Goal: Answer question/provide support

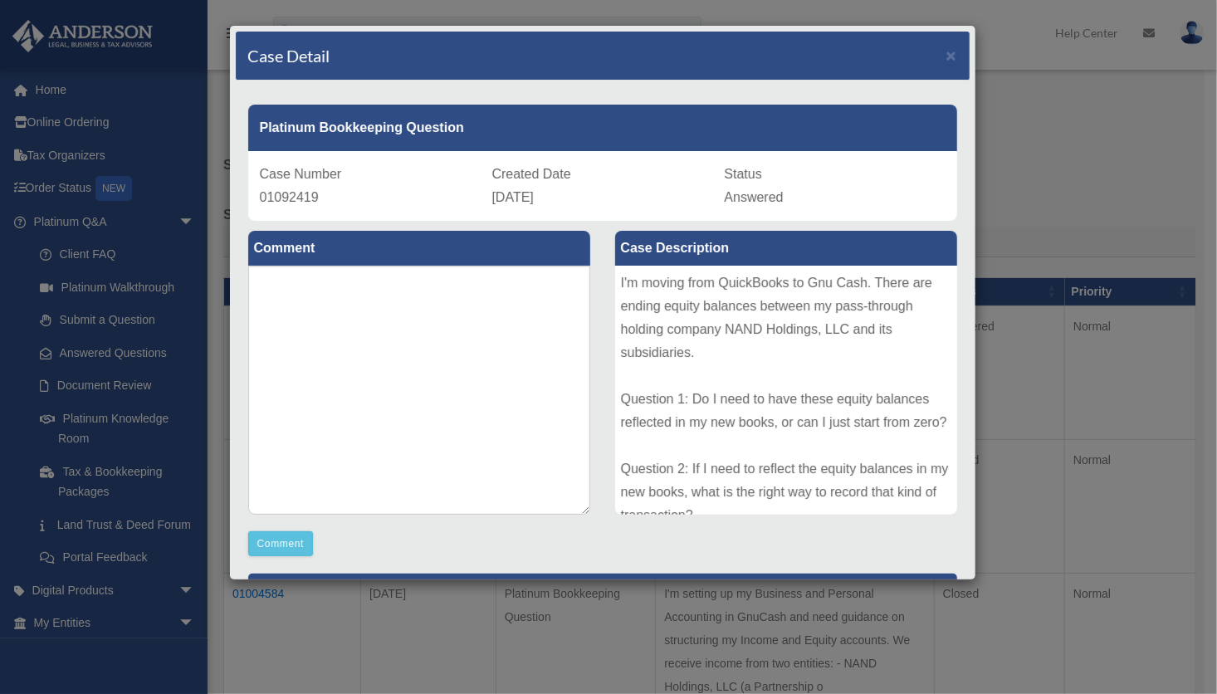
scroll to position [817, 0]
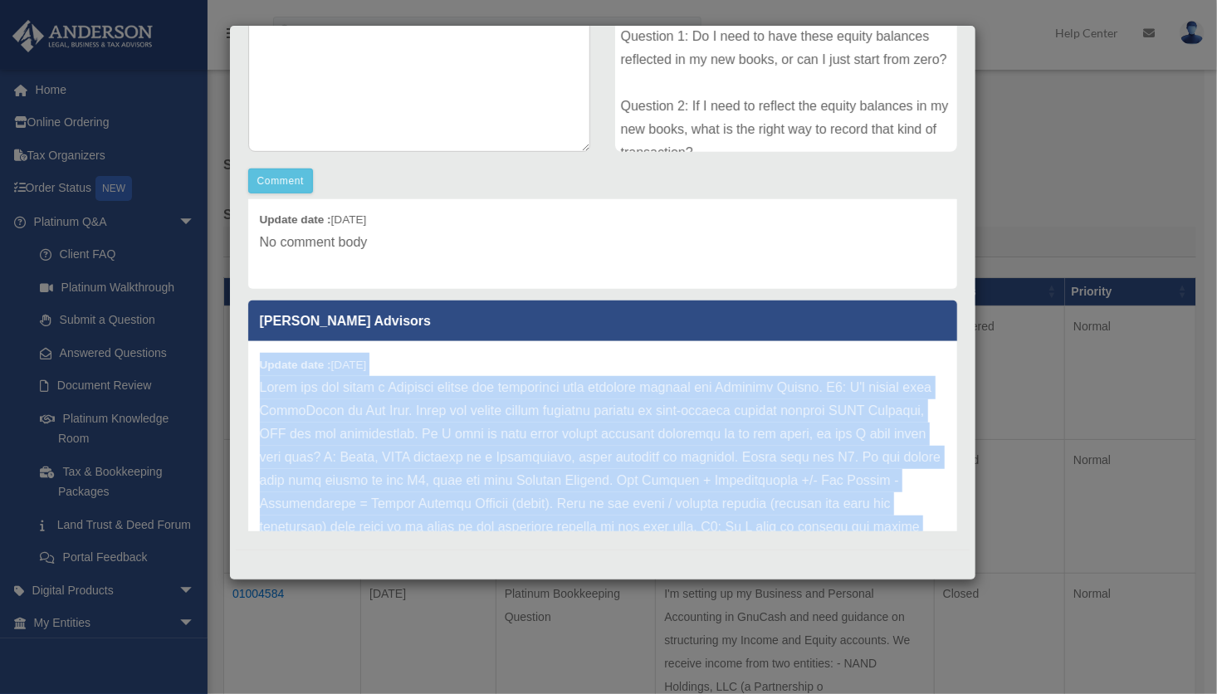
click at [457, 382] on div "Update date : [DATE]" at bounding box center [602, 538] width 709 height 395
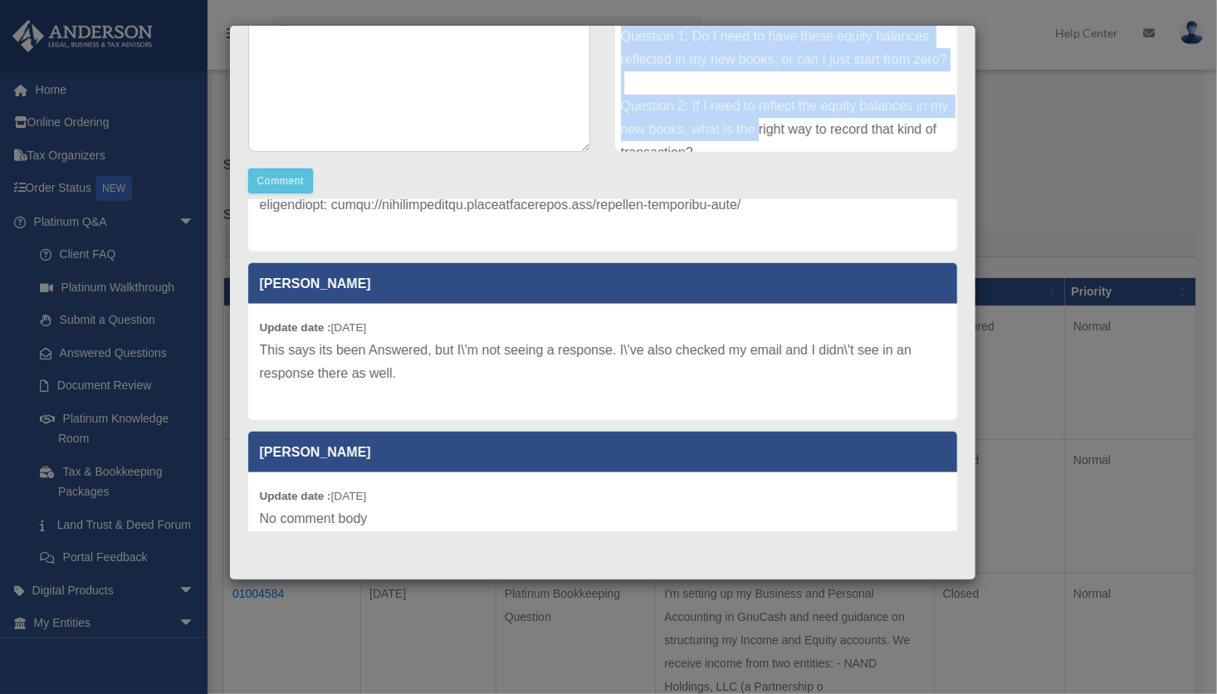
scroll to position [42, 0]
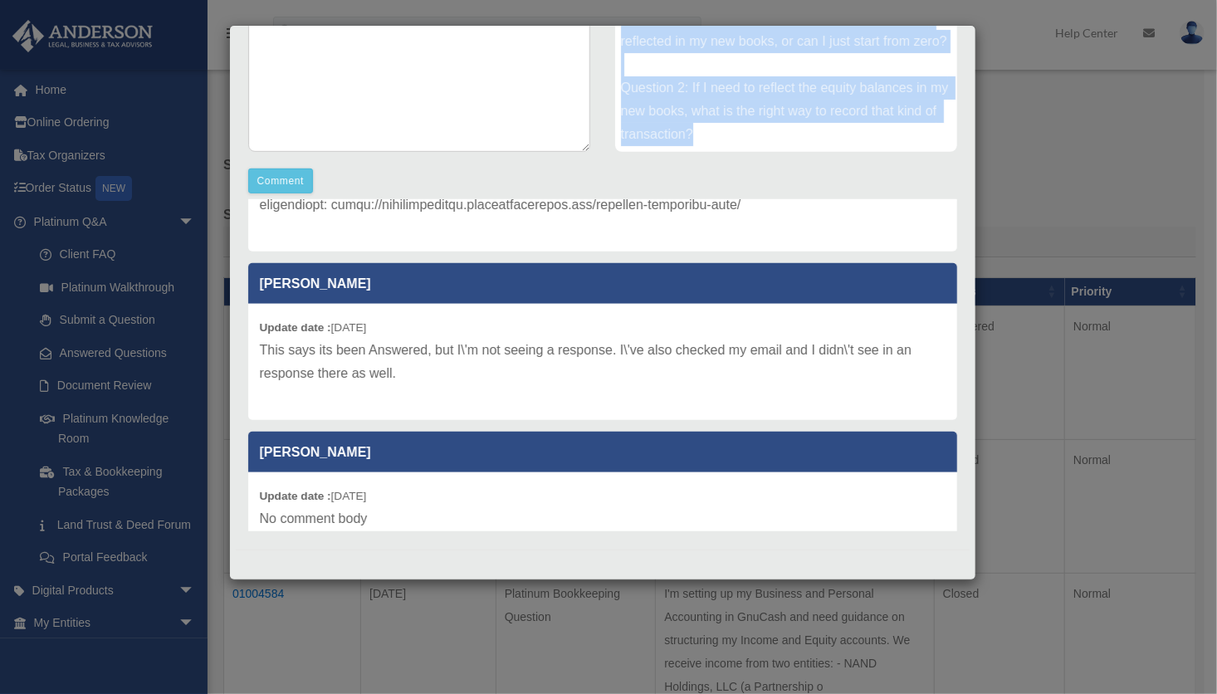
drag, startPoint x: 615, startPoint y: 37, endPoint x: 818, endPoint y: 136, distance: 226.6
click at [818, 136] on div "I'm moving from QuickBooks to Gnu Cash. There are ending equity balances betwee…" at bounding box center [786, 27] width 342 height 249
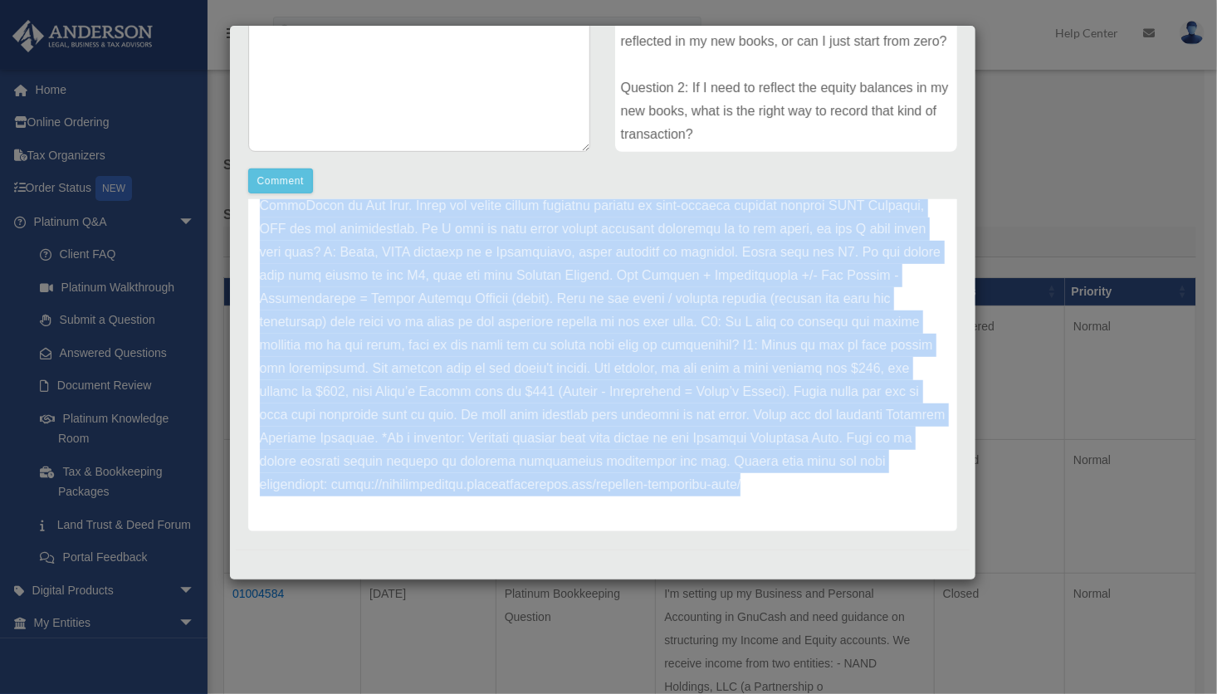
scroll to position [1069, 0]
drag, startPoint x: 259, startPoint y: 250, endPoint x: 505, endPoint y: 536, distance: 377.5
click at [505, 536] on div "Platinum Bookkeeping Question Case Number 01092419 Created Date [DATE] Status A…" at bounding box center [603, 134] width 734 height 832
copy p "Thank you for being a Platinum member and submitting your question through the …"
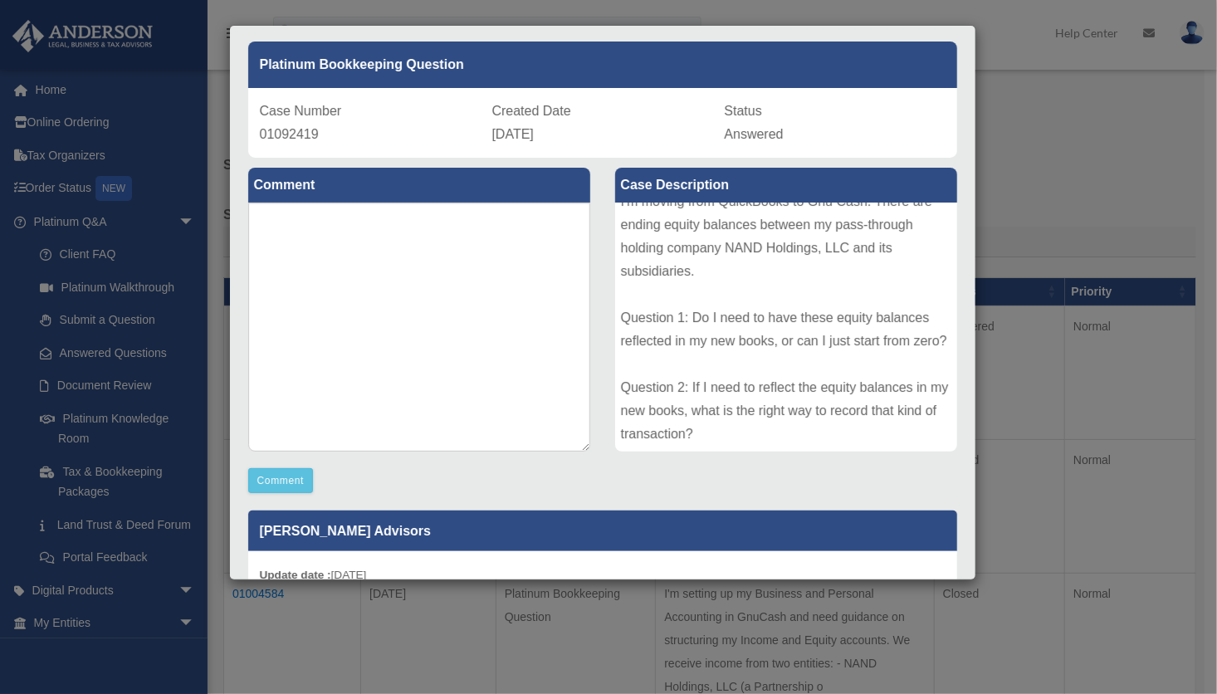
scroll to position [0, 0]
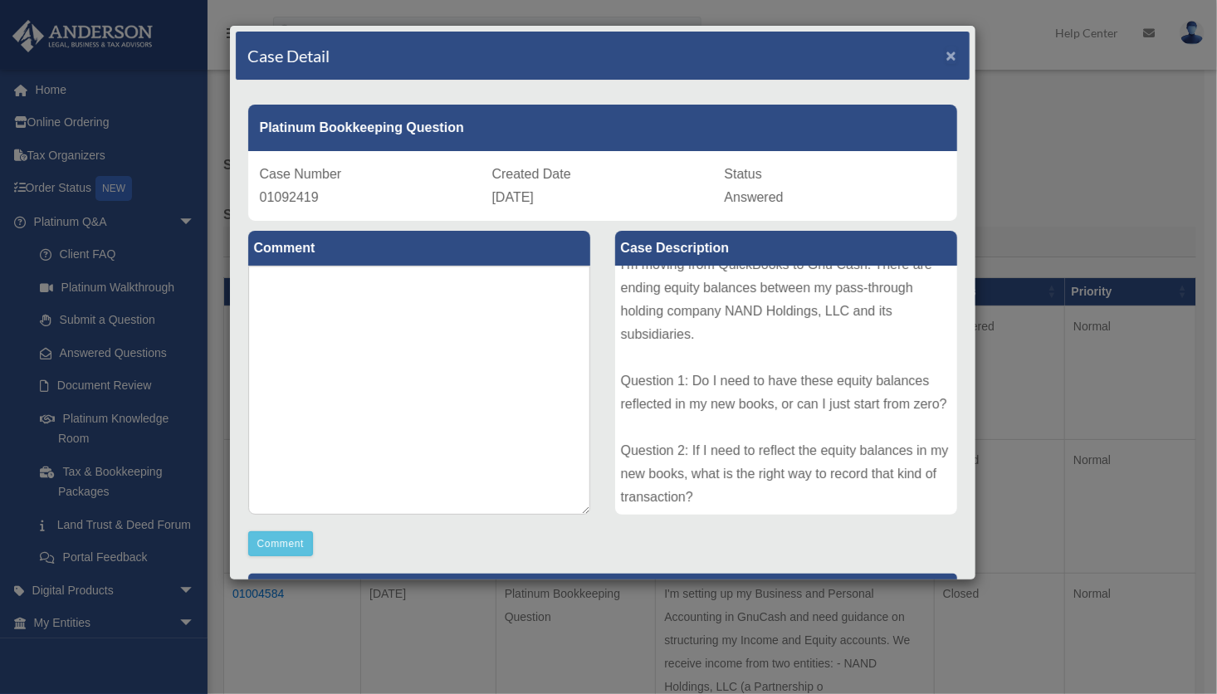
click at [947, 53] on span "×" at bounding box center [952, 55] width 11 height 19
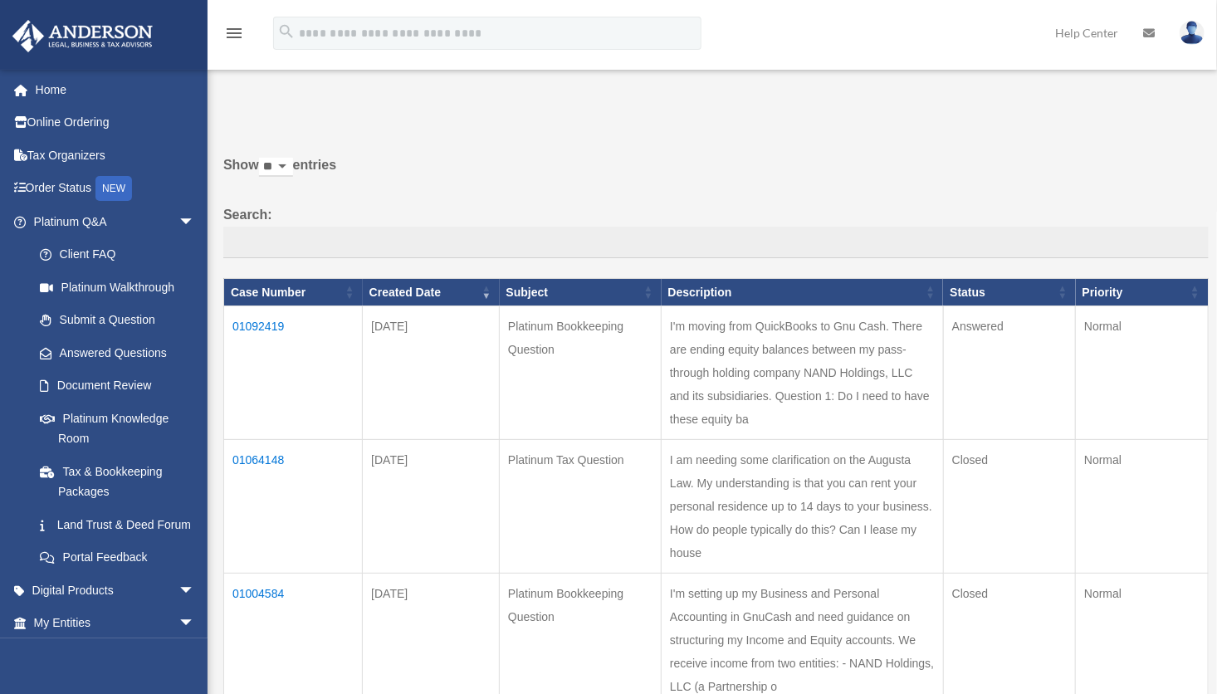
click at [270, 326] on td "01092419" at bounding box center [293, 373] width 139 height 134
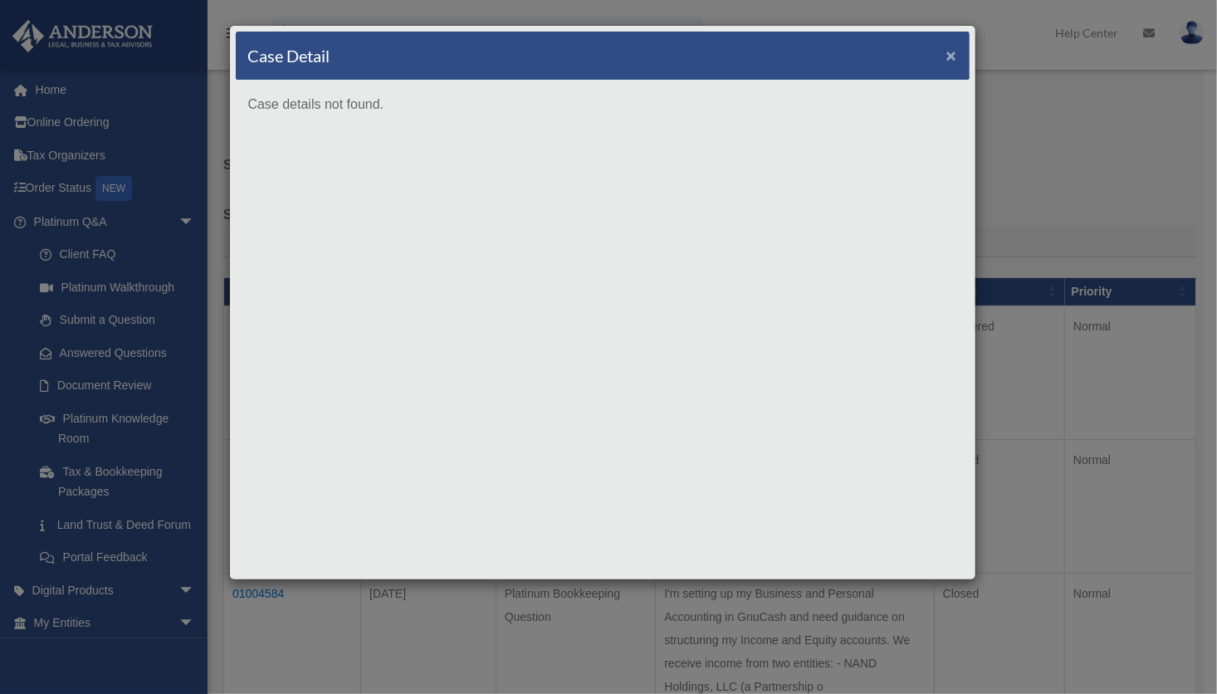
click at [952, 58] on span "×" at bounding box center [952, 55] width 11 height 19
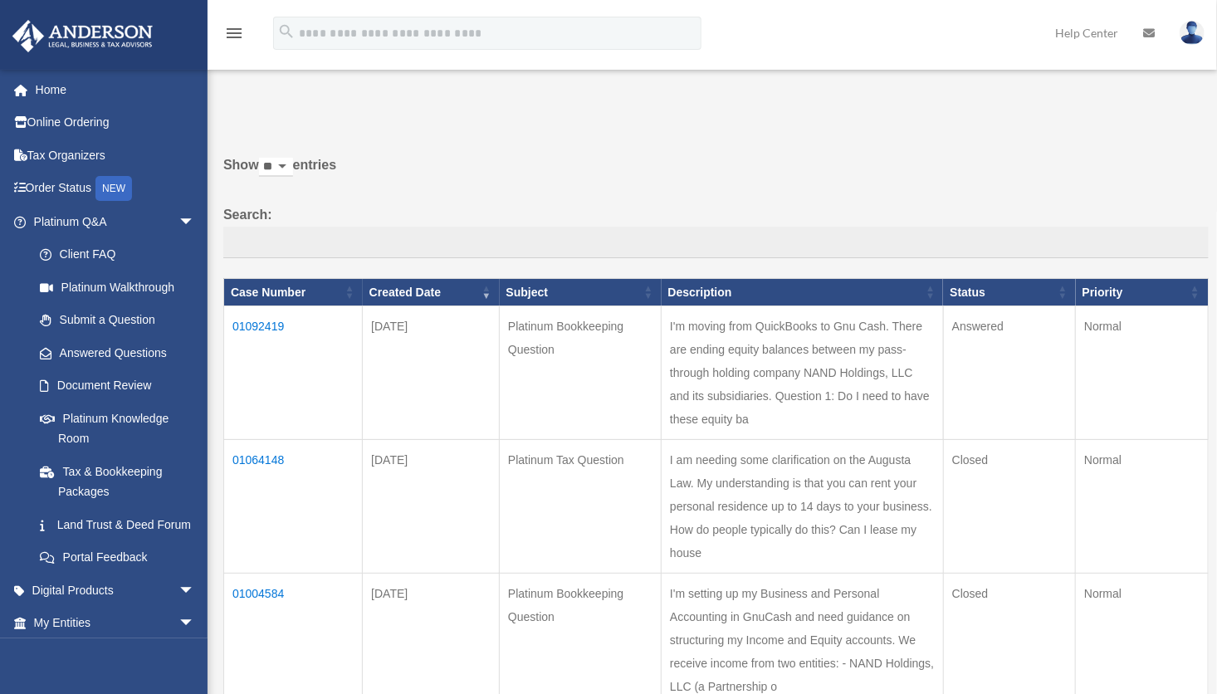
click at [277, 322] on td "01092419" at bounding box center [293, 373] width 139 height 134
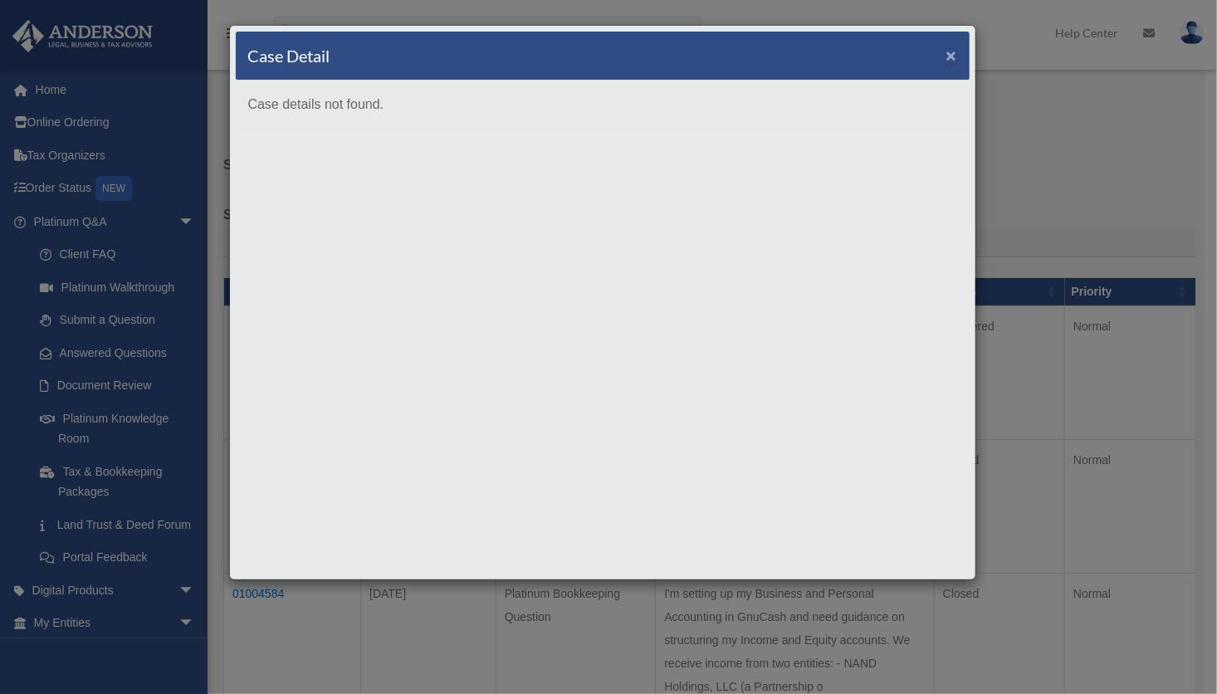
click at [953, 51] on span "×" at bounding box center [952, 55] width 11 height 19
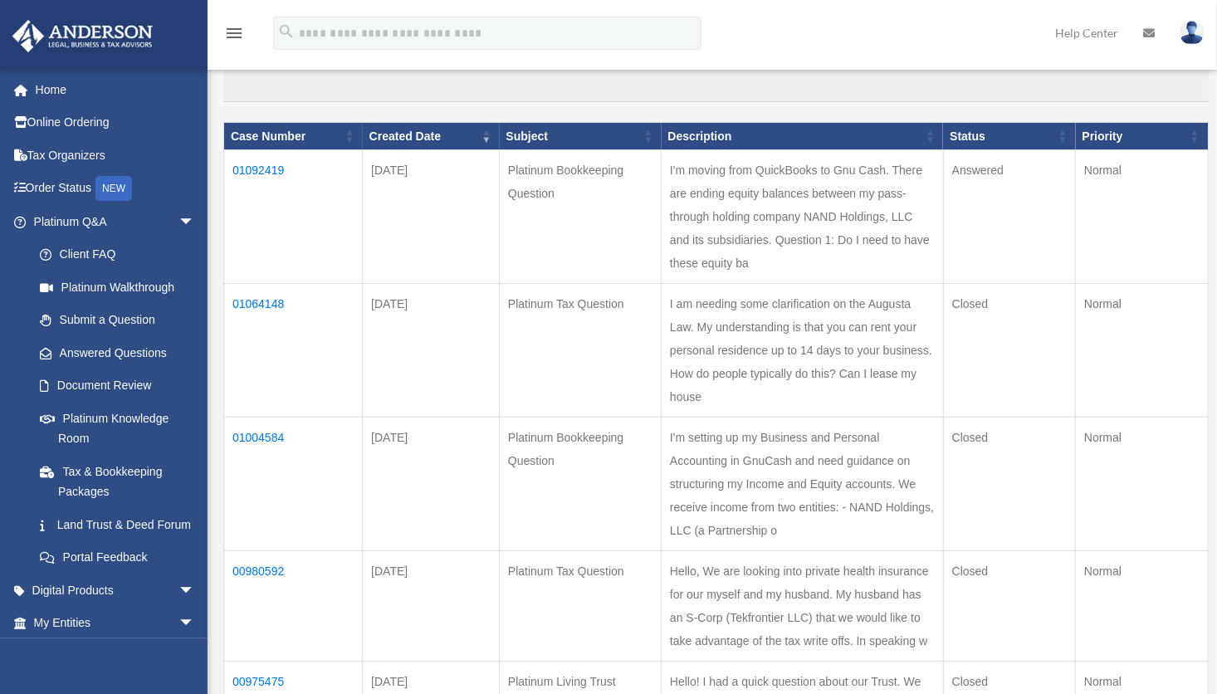
scroll to position [180, 0]
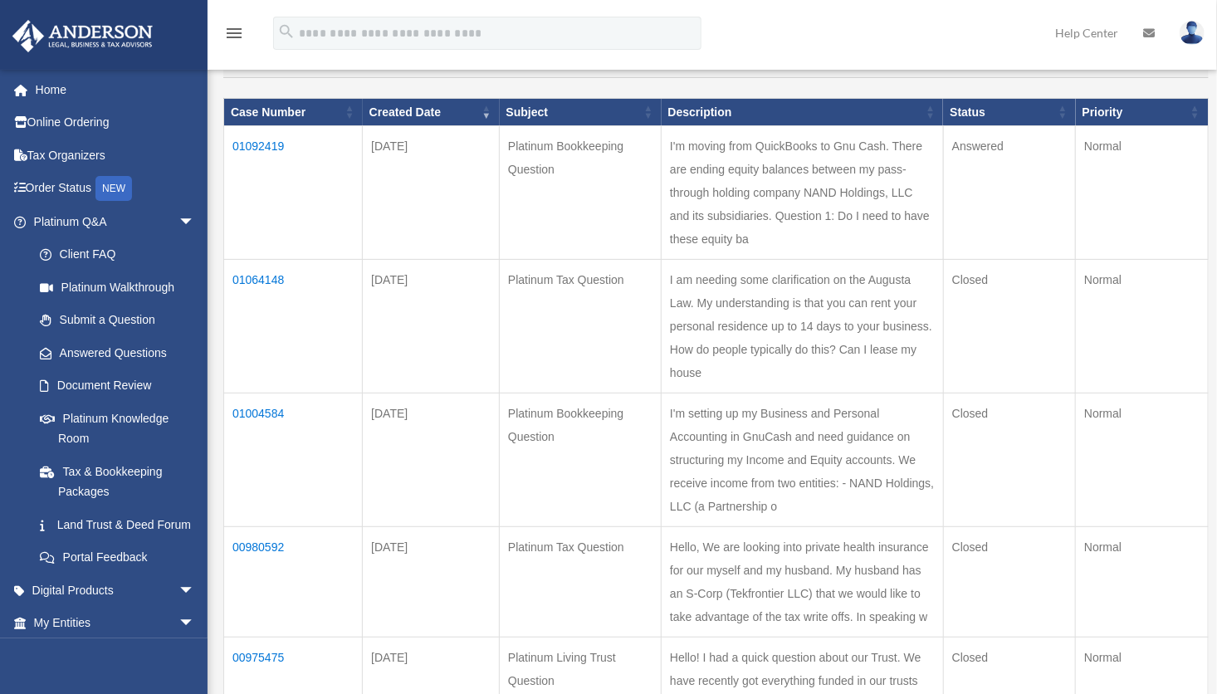
click at [270, 152] on td "01092419" at bounding box center [293, 193] width 139 height 134
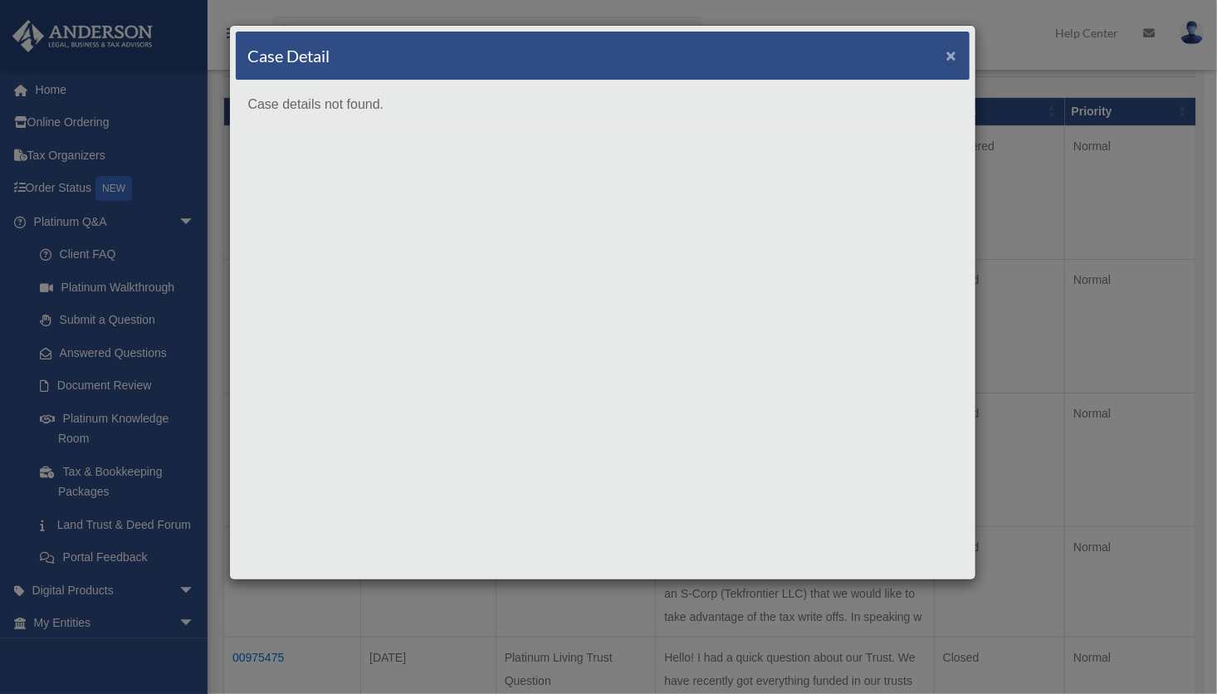
click at [955, 47] on span "×" at bounding box center [952, 55] width 11 height 19
